Goal: Browse casually: Explore the website without a specific task or goal

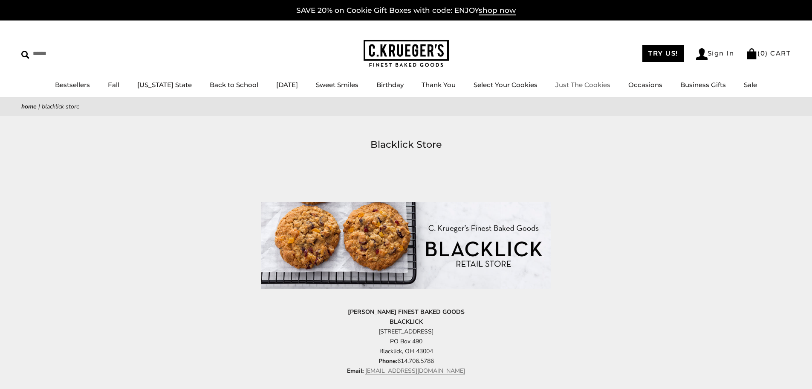
click at [593, 88] on link "Just The Cookies" at bounding box center [583, 85] width 55 height 8
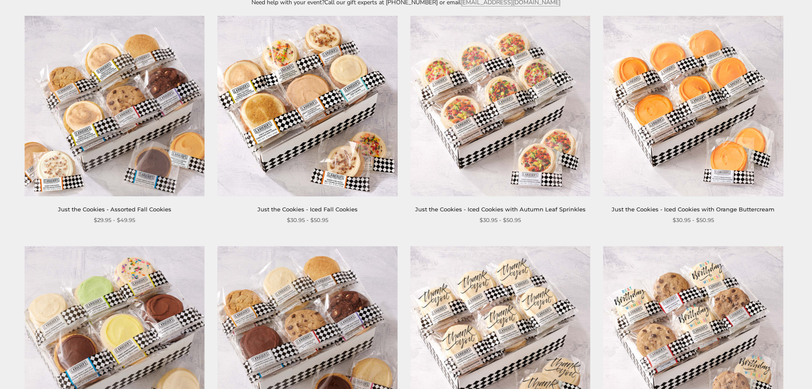
scroll to position [171, 0]
click at [670, 146] on img at bounding box center [693, 107] width 180 height 180
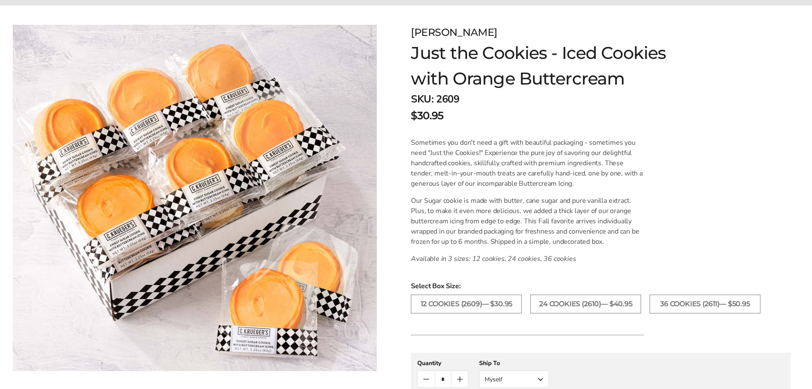
scroll to position [128, 0]
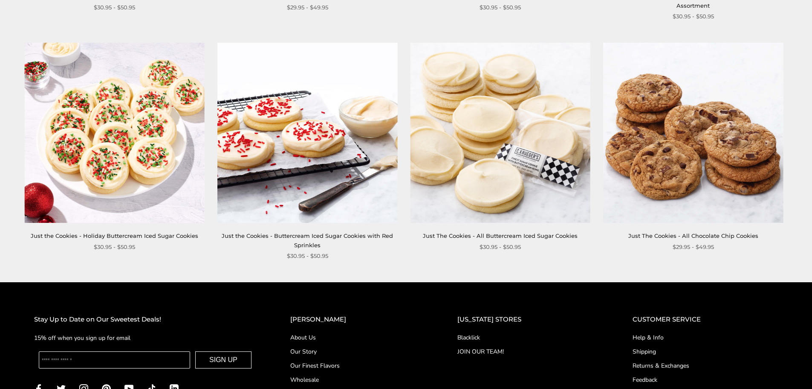
scroll to position [1066, 0]
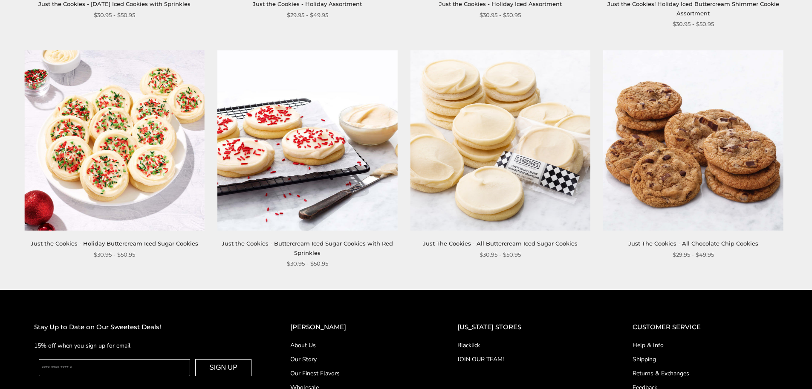
click at [492, 343] on link "Blacklick" at bounding box center [528, 344] width 141 height 9
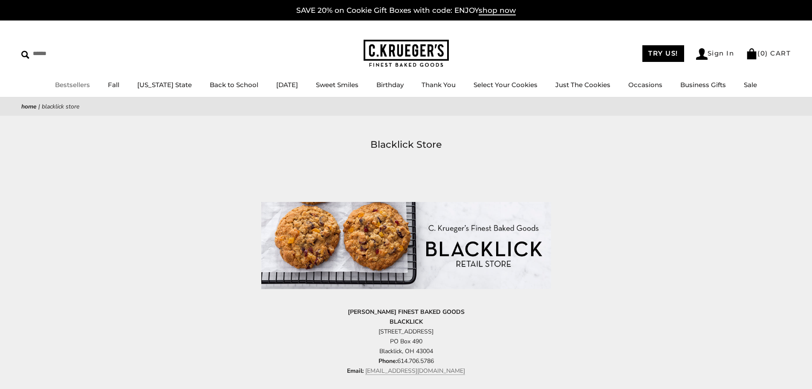
click at [68, 85] on link "Bestsellers" at bounding box center [72, 85] width 35 height 8
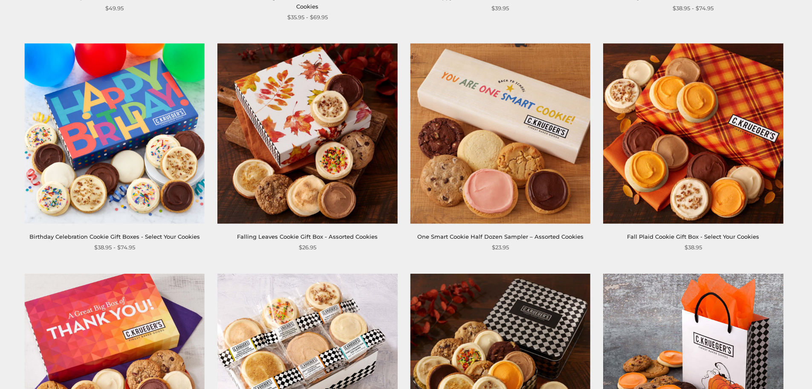
scroll to position [384, 0]
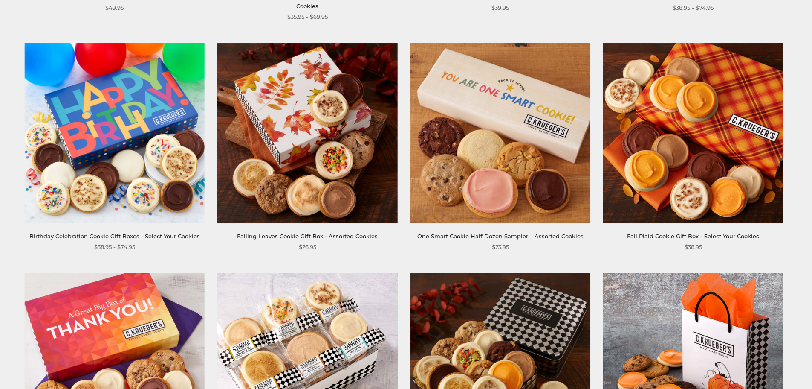
click at [664, 236] on link "Fall Plaid Cookie Gift Box - Select Your Cookies" at bounding box center [693, 235] width 132 height 7
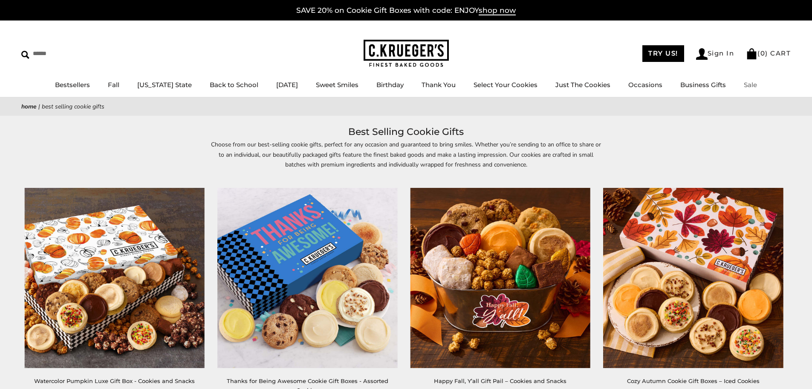
click at [750, 84] on link "Sale" at bounding box center [750, 85] width 13 height 8
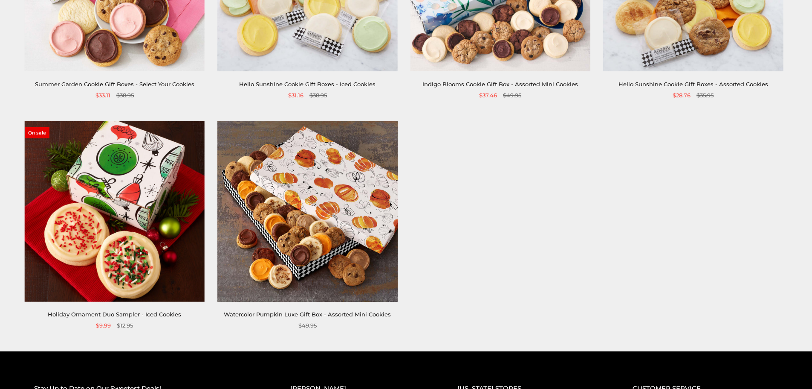
scroll to position [299, 0]
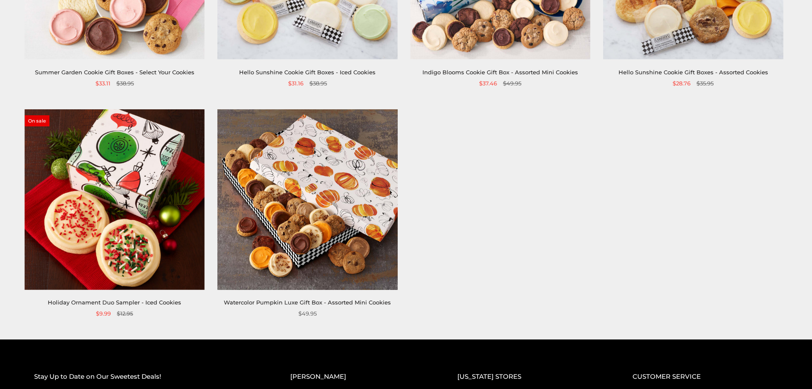
click at [126, 303] on link "Holiday Ornament Duo Sampler - Iced Cookies" at bounding box center [114, 302] width 133 height 7
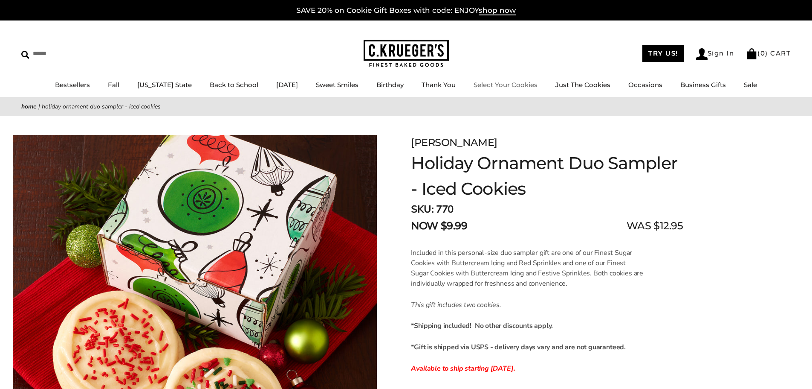
click at [516, 85] on link "Select Your Cookies" at bounding box center [506, 85] width 64 height 8
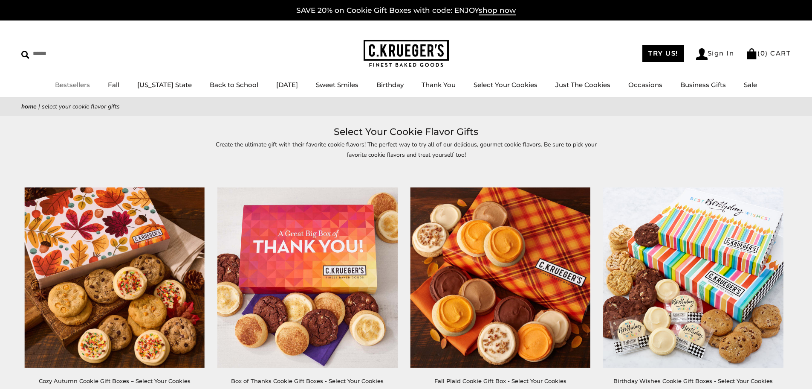
click at [82, 85] on link "Bestsellers" at bounding box center [72, 85] width 35 height 8
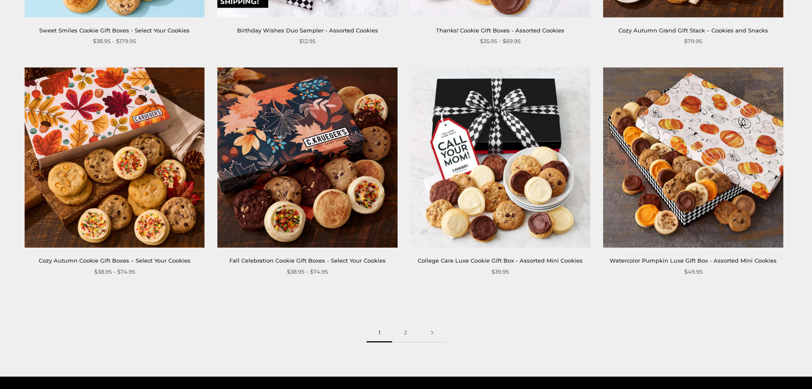
scroll to position [1493, 0]
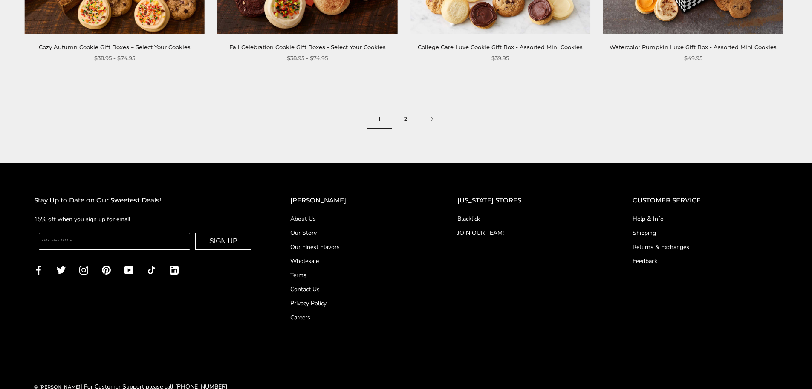
click at [405, 119] on link "2" at bounding box center [405, 119] width 27 height 19
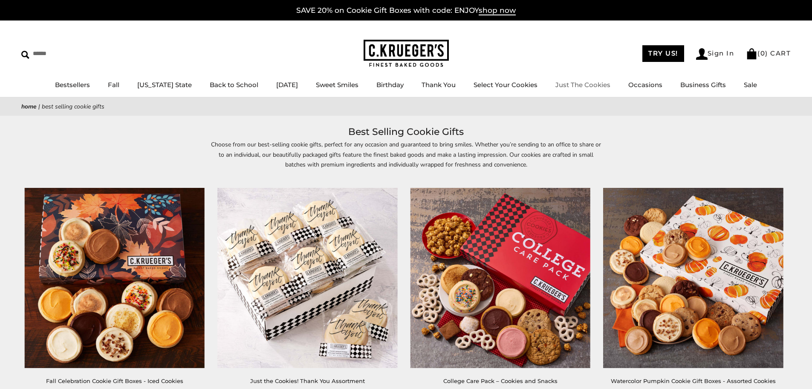
click at [558, 86] on link "Just The Cookies" at bounding box center [583, 85] width 55 height 8
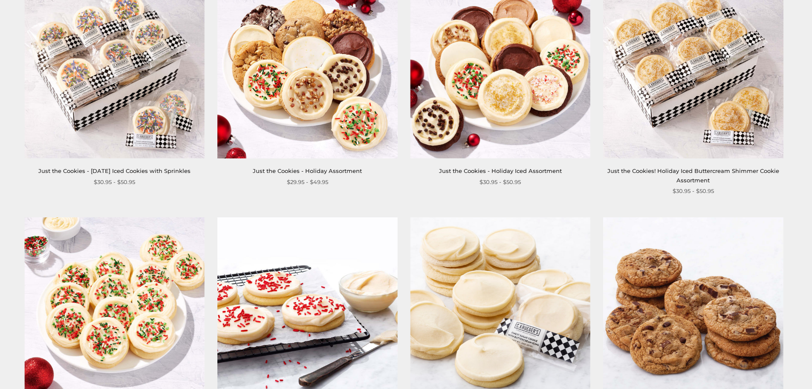
scroll to position [981, 0]
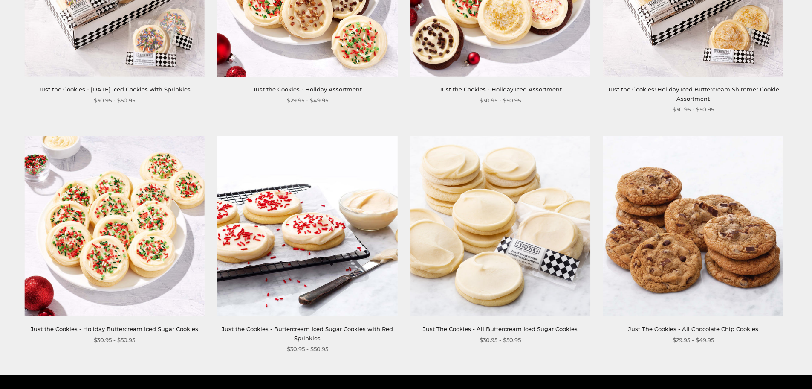
click at [493, 286] on img at bounding box center [501, 226] width 180 height 180
click at [317, 326] on link "Just the Cookies - Buttercream Iced Sugar Cookies with Red Sprinkles" at bounding box center [307, 333] width 171 height 16
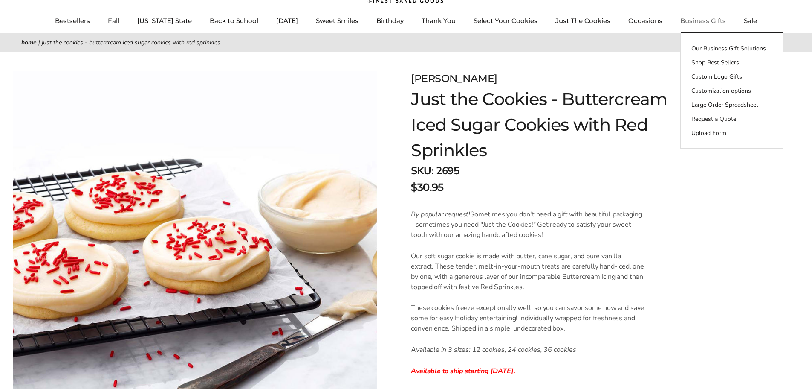
scroll to position [171, 0]
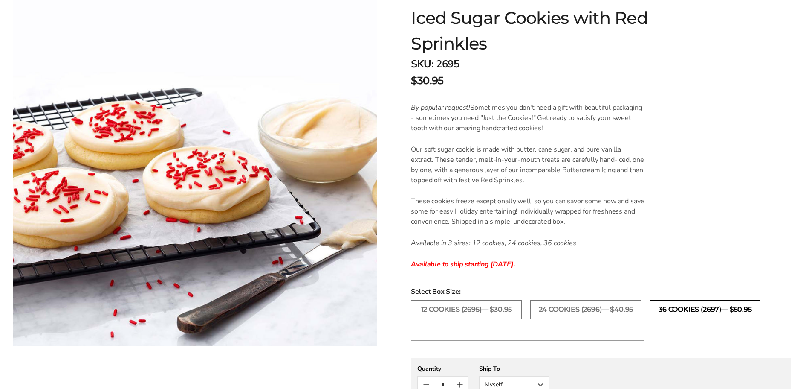
click at [719, 309] on label "36 COOKIES (2697)— $50.95" at bounding box center [705, 309] width 111 height 19
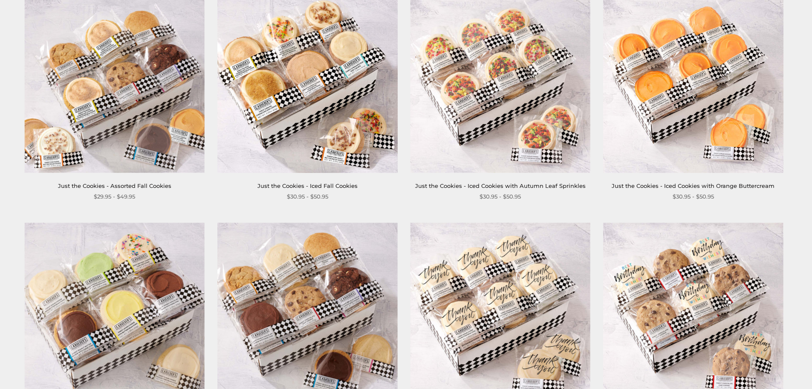
scroll to position [85, 0]
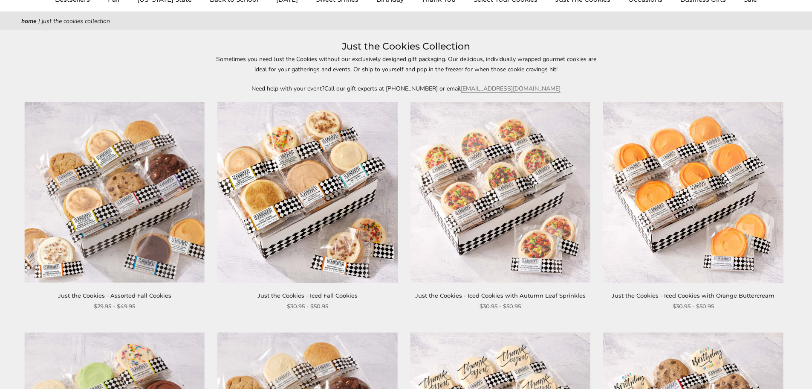
click at [686, 205] on img at bounding box center [693, 192] width 180 height 180
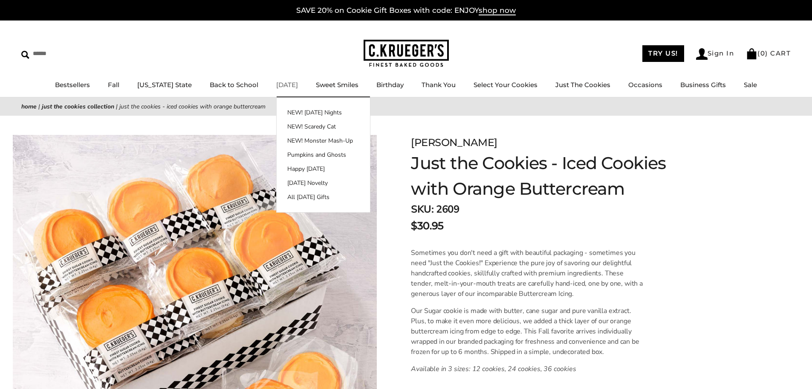
click at [278, 87] on link "[DATE]" at bounding box center [287, 85] width 22 height 8
